Goal: Task Accomplishment & Management: Complete application form

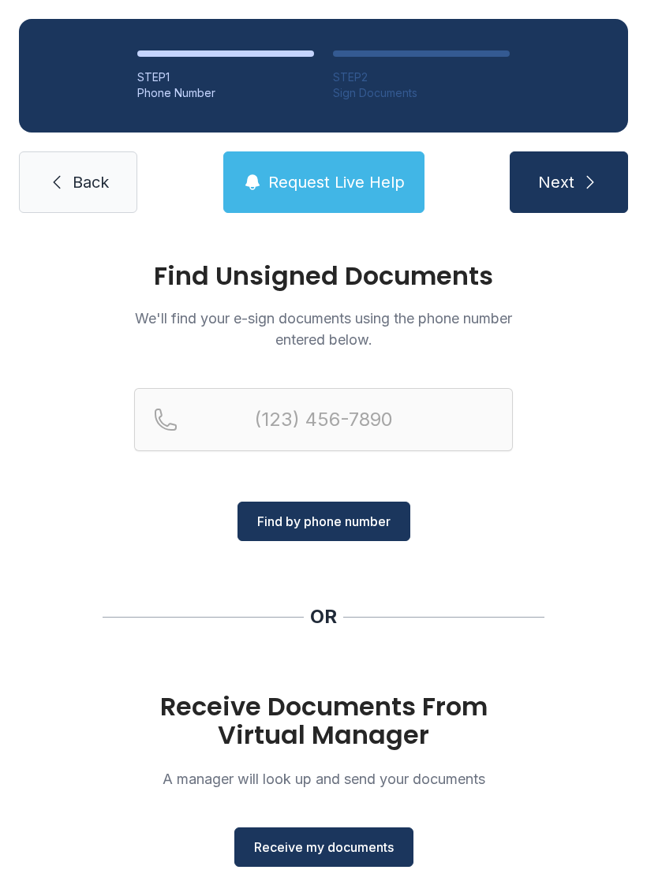
click at [341, 841] on span "Receive my documents" at bounding box center [324, 846] width 140 height 19
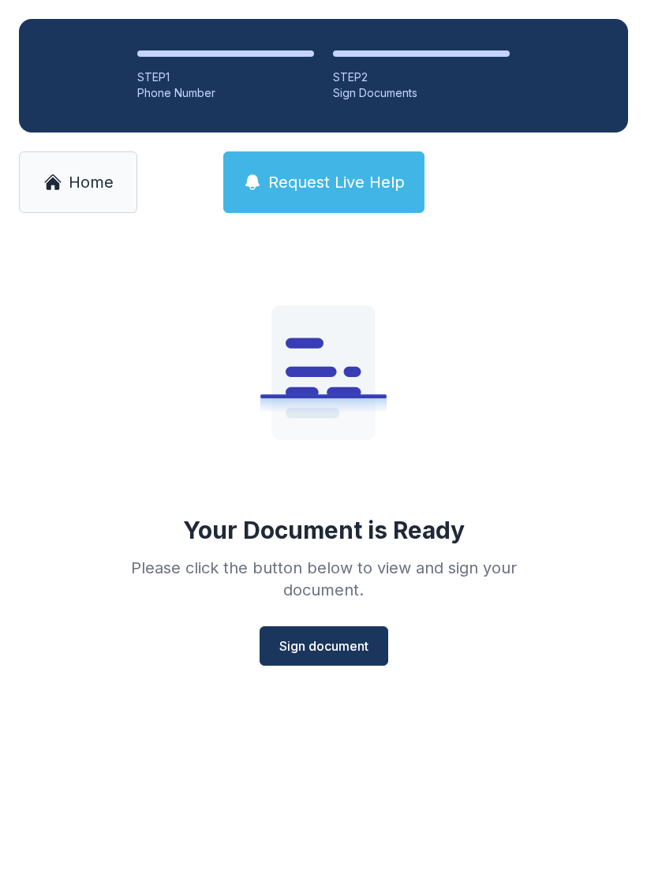
click at [328, 631] on button "Sign document" at bounding box center [323, 645] width 129 height 39
click at [334, 643] on span "Sign document" at bounding box center [323, 645] width 89 height 19
click at [342, 651] on span "Sign document" at bounding box center [323, 645] width 89 height 19
click at [94, 168] on link "Home" at bounding box center [78, 181] width 118 height 61
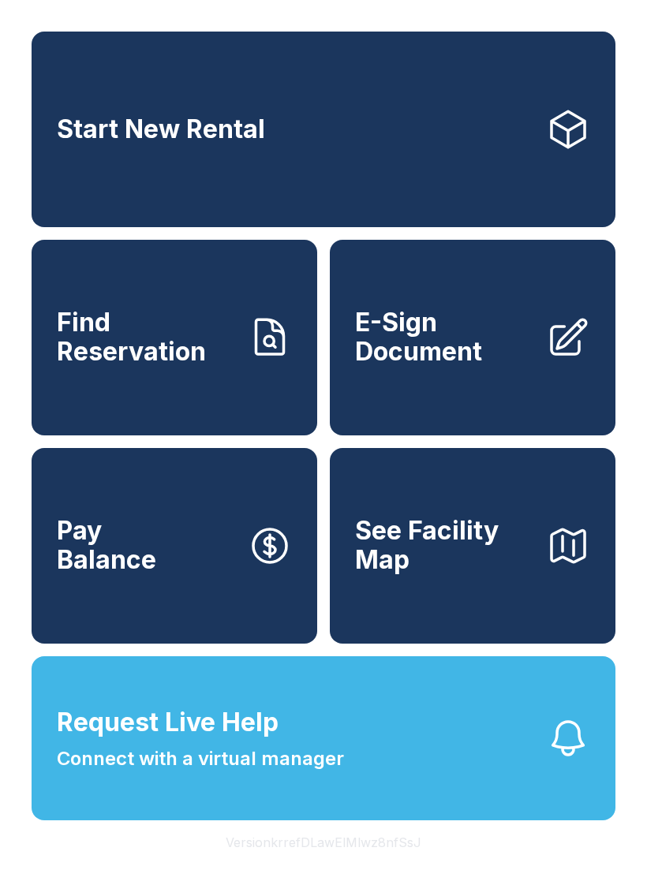
click at [435, 364] on span "E-Sign Document" at bounding box center [444, 337] width 178 height 58
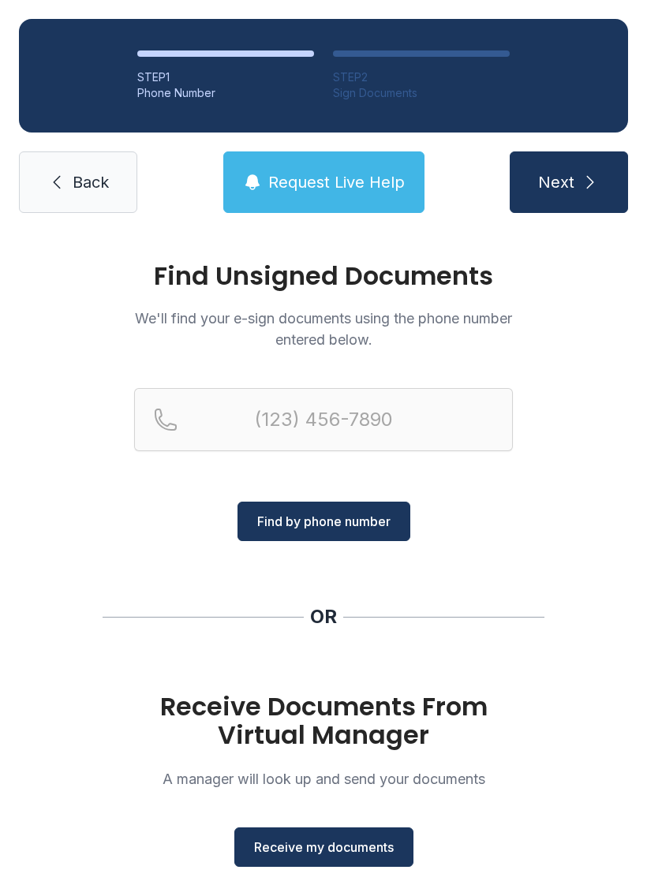
click at [336, 851] on span "Receive my documents" at bounding box center [324, 846] width 140 height 19
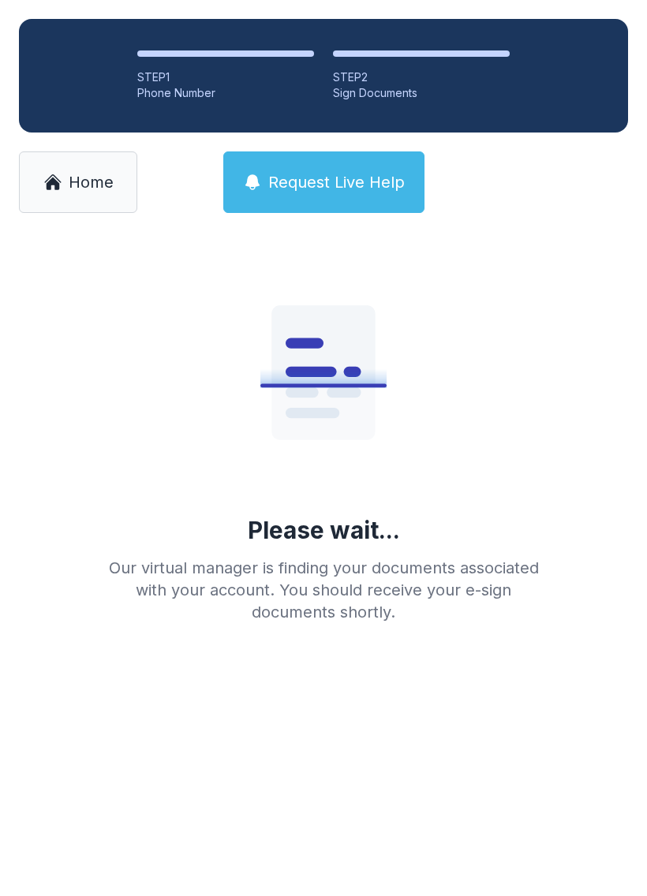
click at [79, 192] on span "Home" at bounding box center [91, 182] width 45 height 22
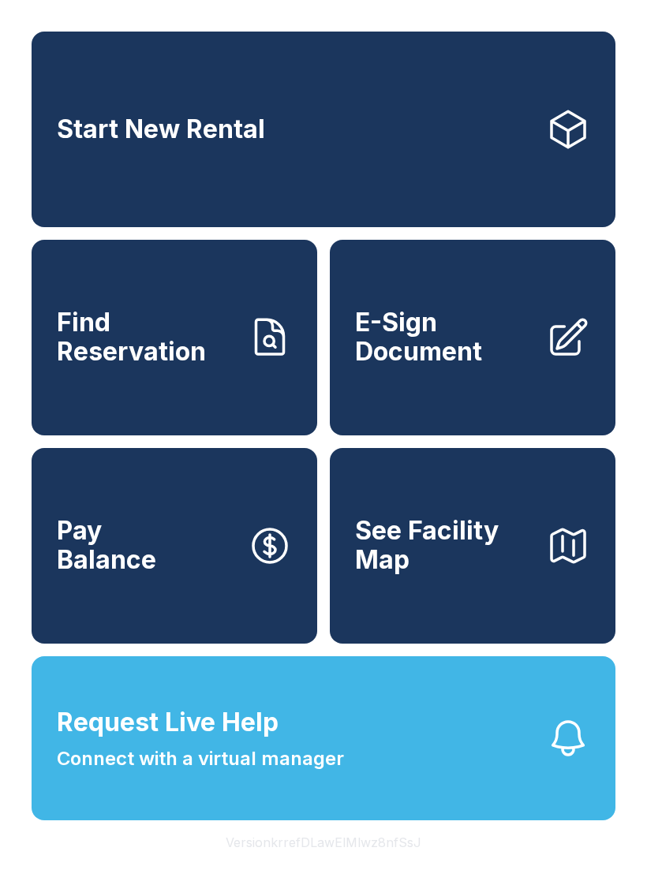
click at [417, 331] on span "E-Sign Document" at bounding box center [444, 337] width 178 height 58
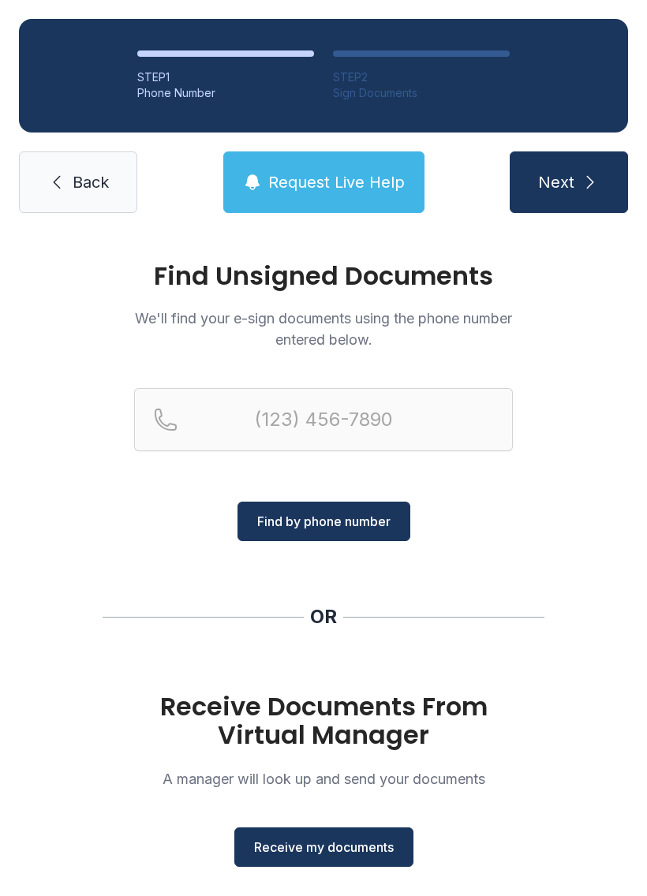
click at [344, 844] on span "Receive my documents" at bounding box center [324, 846] width 140 height 19
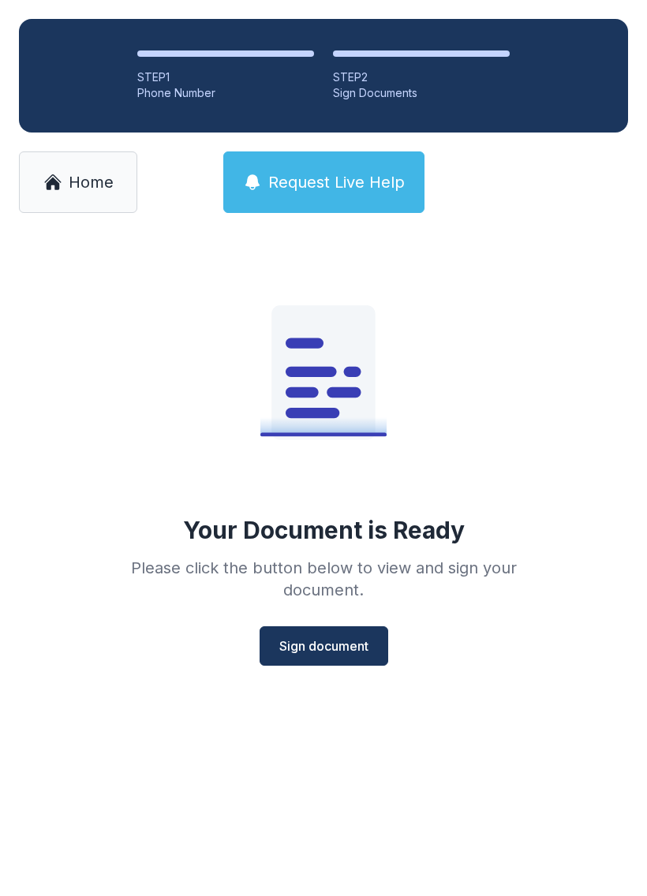
click at [330, 637] on span "Sign document" at bounding box center [323, 645] width 89 height 19
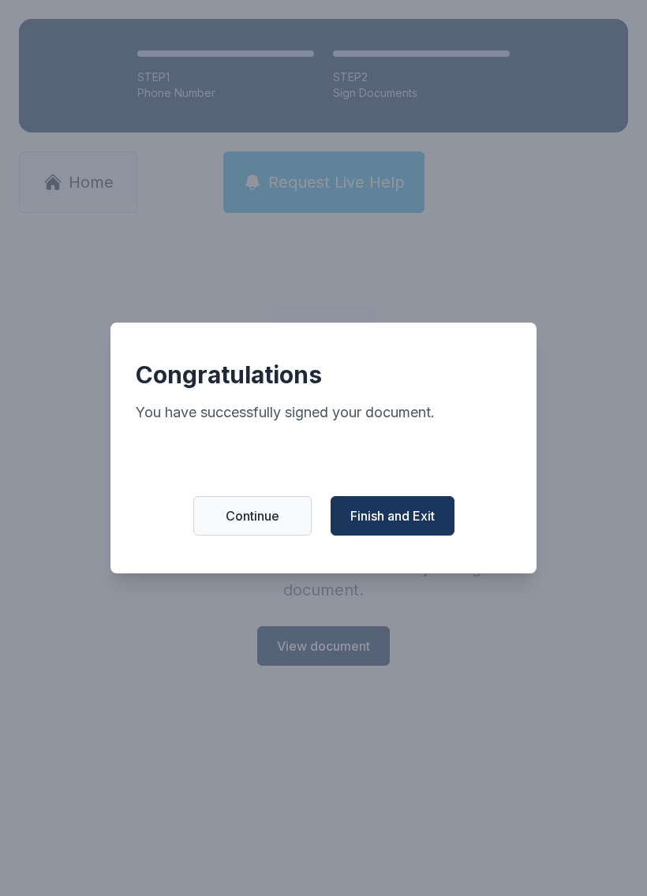
click at [398, 514] on span "Finish and Exit" at bounding box center [392, 515] width 84 height 19
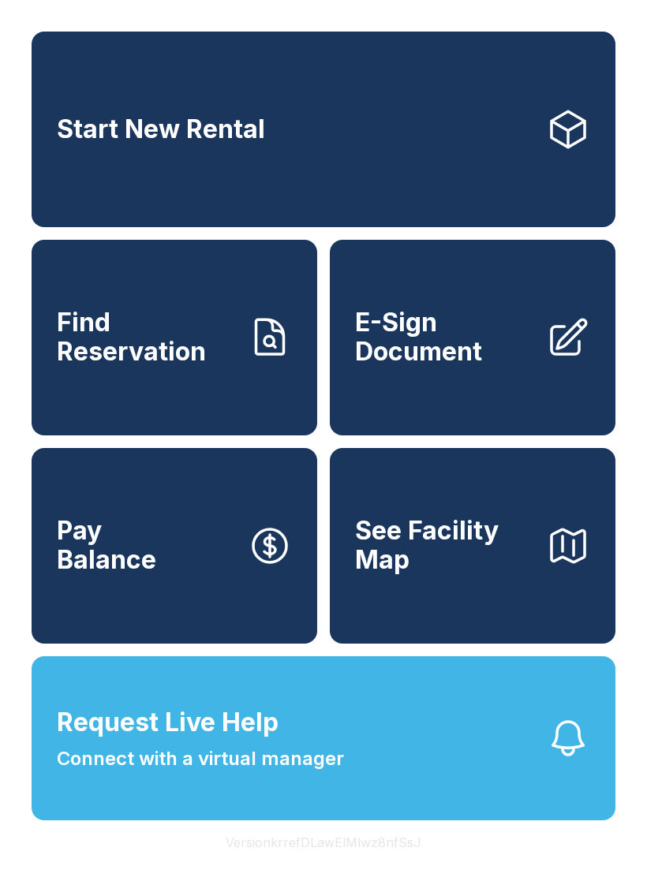
click at [501, 337] on span "E-Sign Document" at bounding box center [444, 337] width 178 height 58
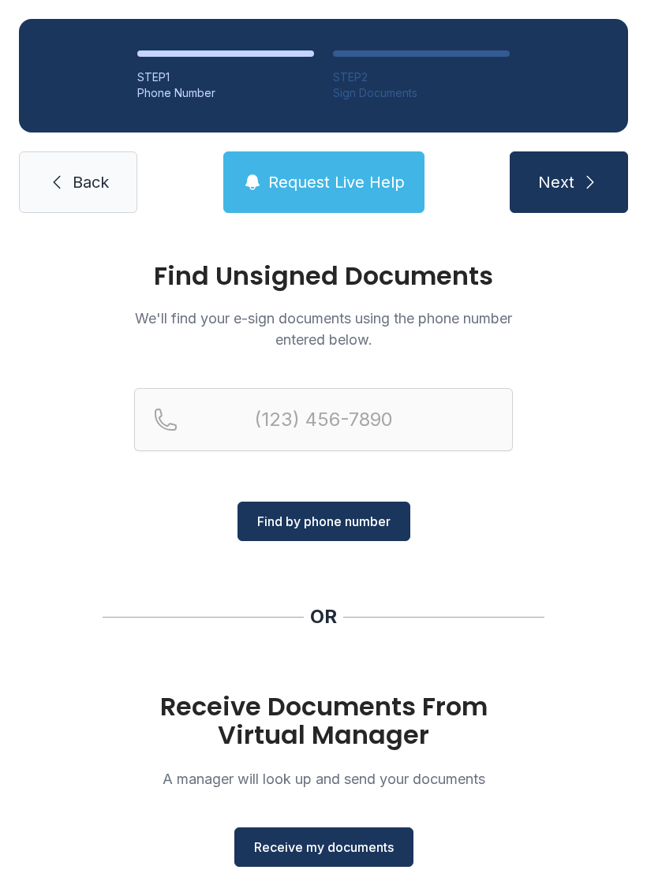
click at [336, 835] on button "Receive my documents" at bounding box center [323, 846] width 179 height 39
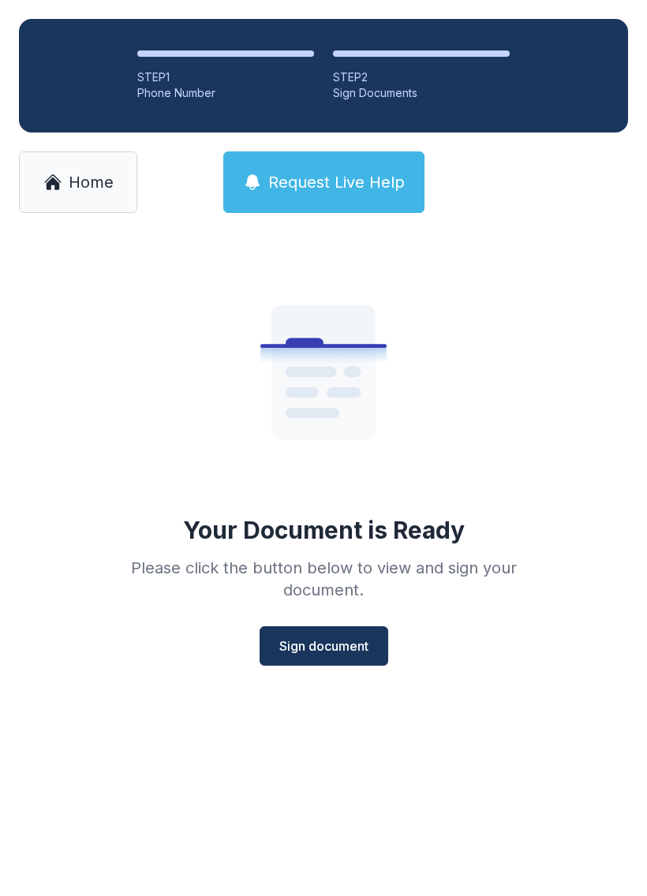
click at [349, 644] on span "Sign document" at bounding box center [323, 645] width 89 height 19
click at [87, 186] on span "Home" at bounding box center [91, 182] width 45 height 22
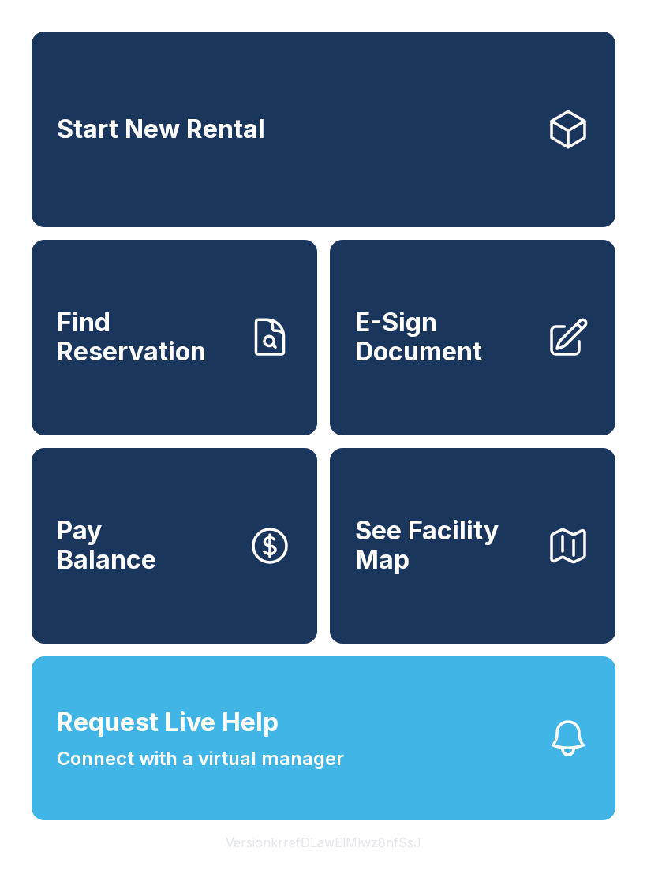
click at [499, 403] on link "E-Sign Document" at bounding box center [472, 338] width 285 height 196
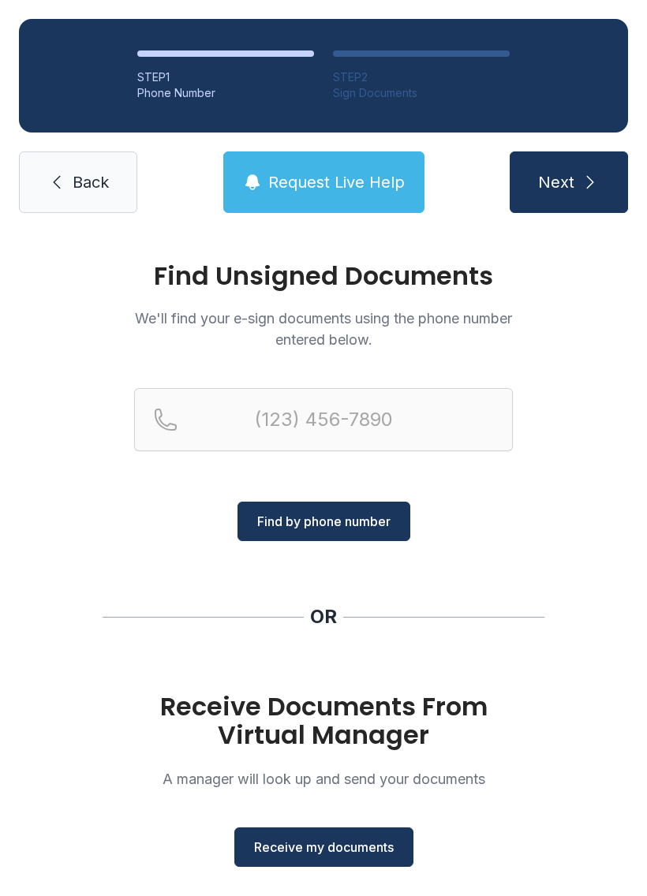
click at [326, 845] on span "Receive my documents" at bounding box center [324, 846] width 140 height 19
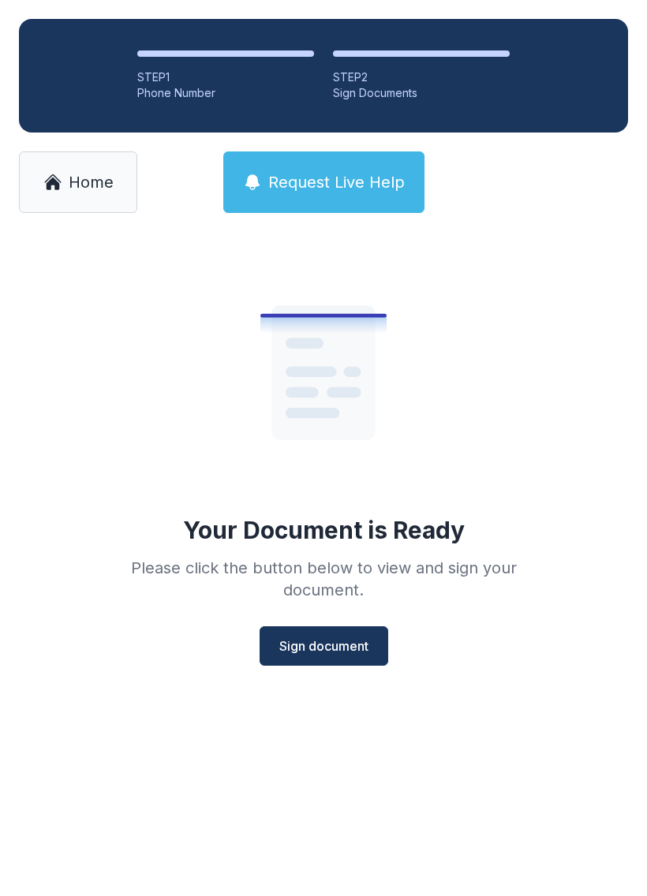
click at [337, 637] on span "Sign document" at bounding box center [323, 645] width 89 height 19
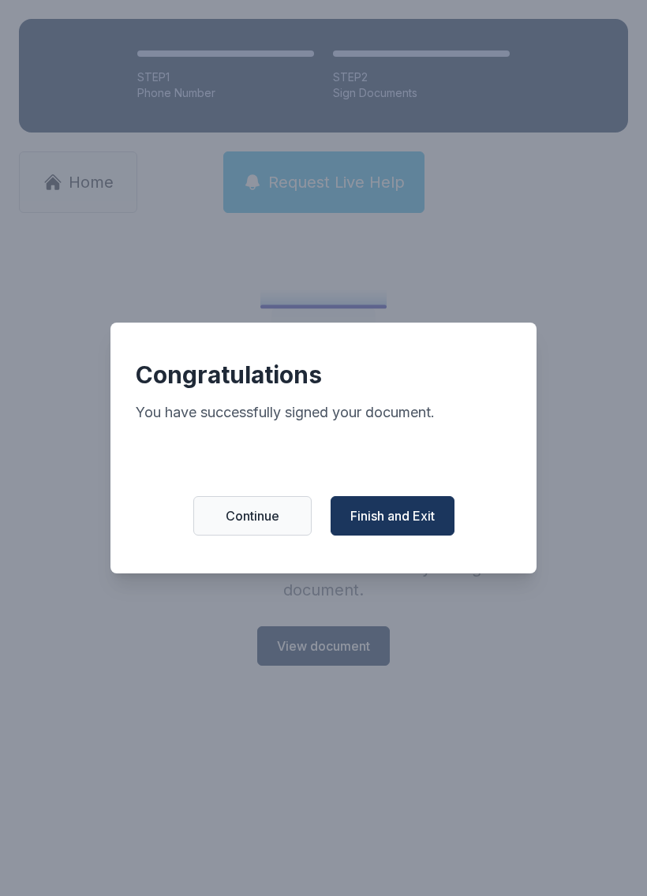
click at [386, 513] on button "Finish and Exit" at bounding box center [392, 515] width 124 height 39
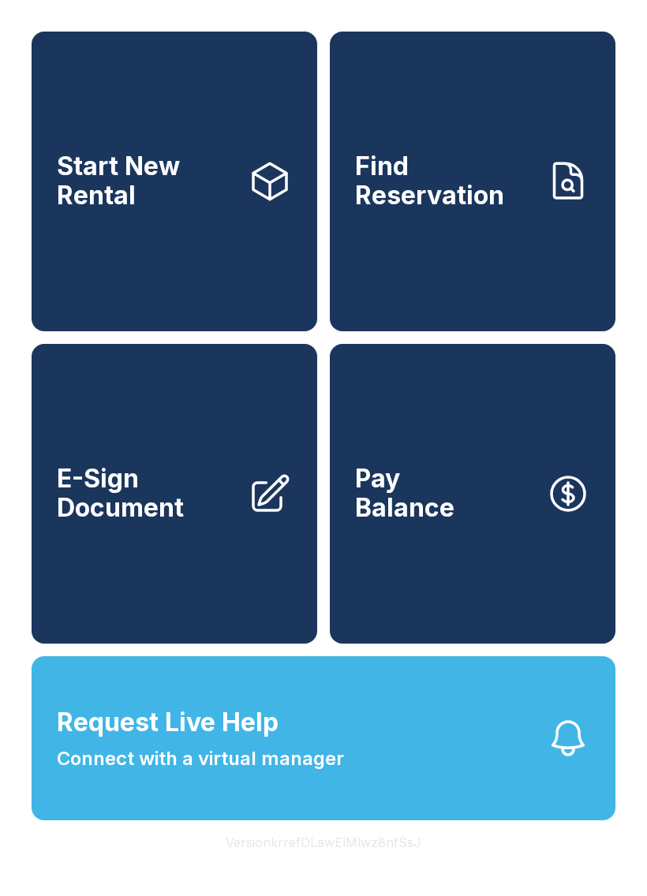
click at [386, 512] on span "Pay Balance" at bounding box center [404, 493] width 99 height 58
